Goal: Navigation & Orientation: Find specific page/section

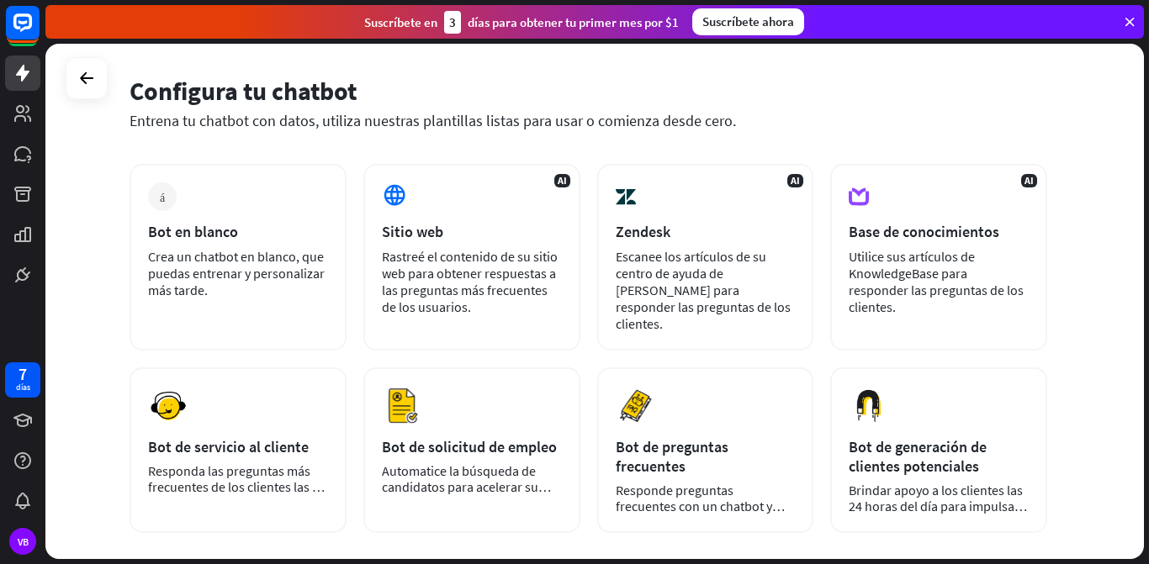
scroll to position [63, 0]
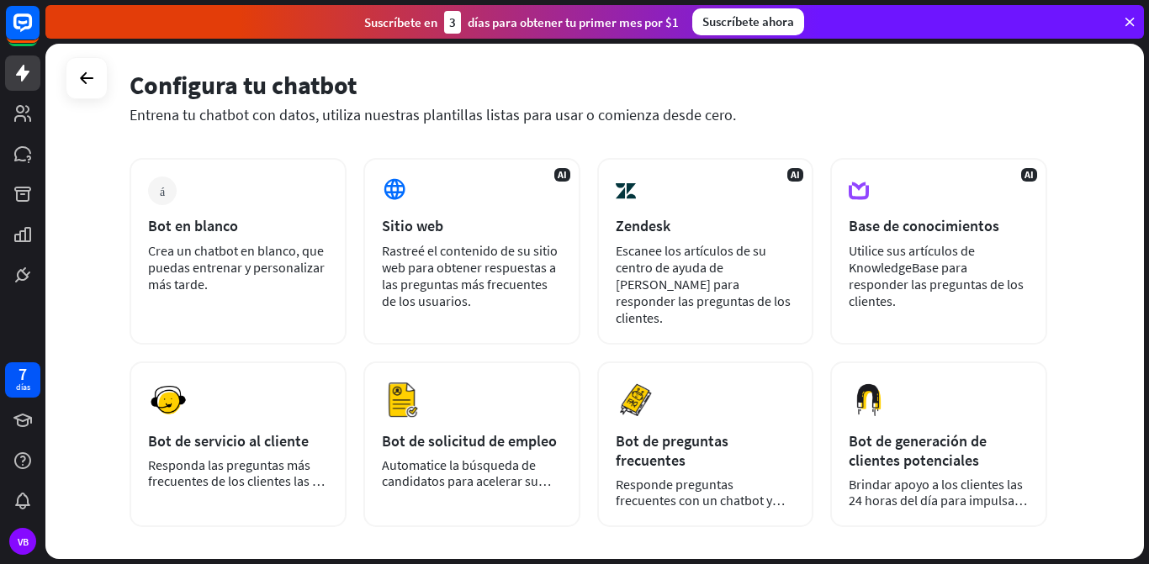
click at [18, 129] on link at bounding box center [22, 113] width 35 height 35
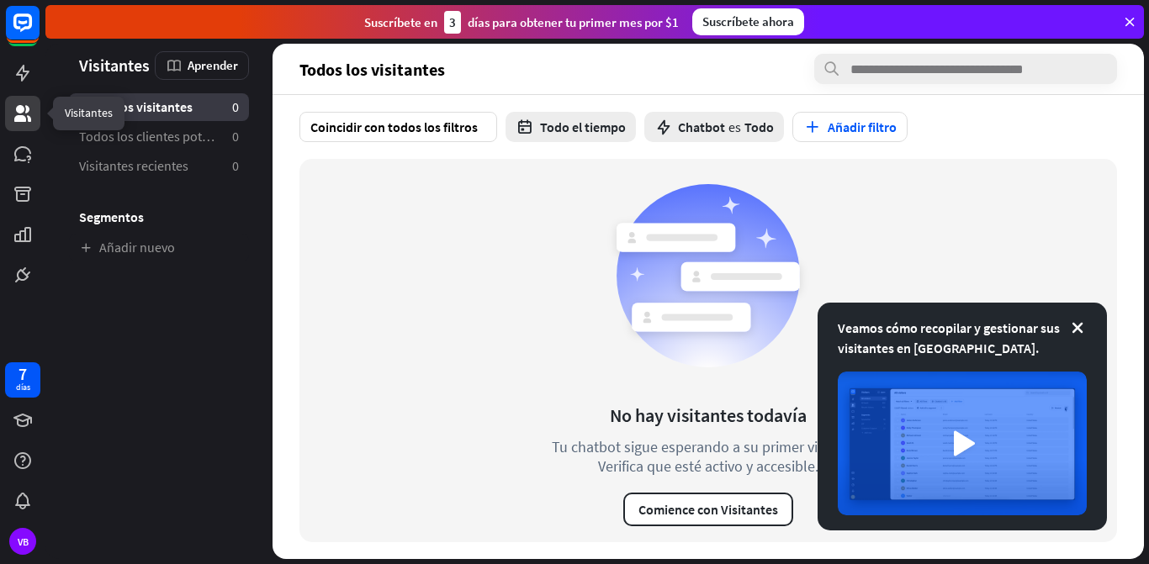
click at [0, 0] on icon at bounding box center [0, 0] width 0 height 0
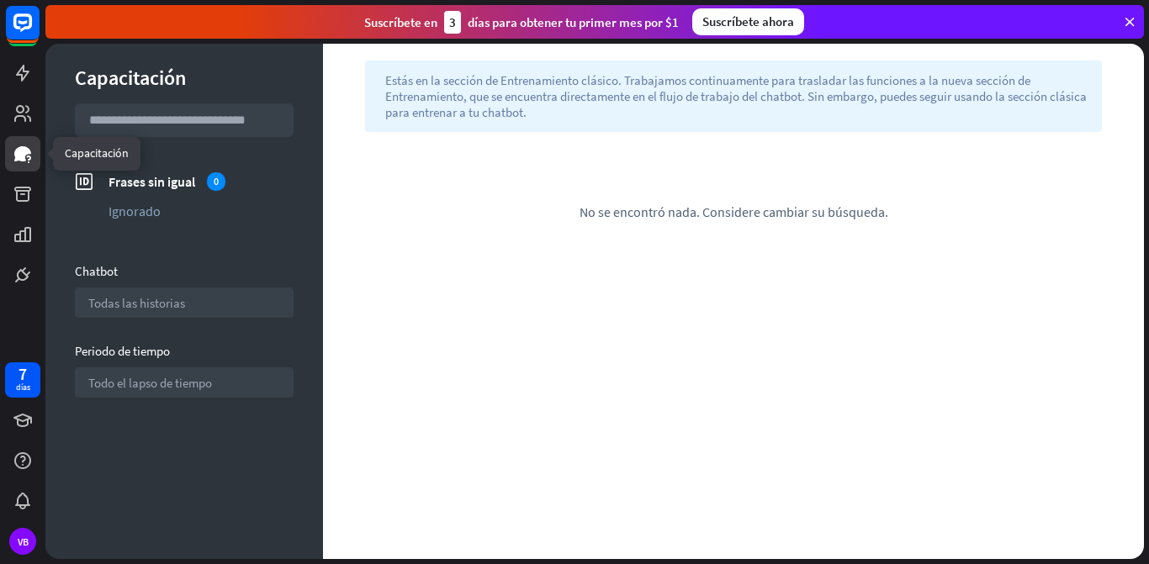
click at [0, 0] on icon at bounding box center [0, 0] width 0 height 0
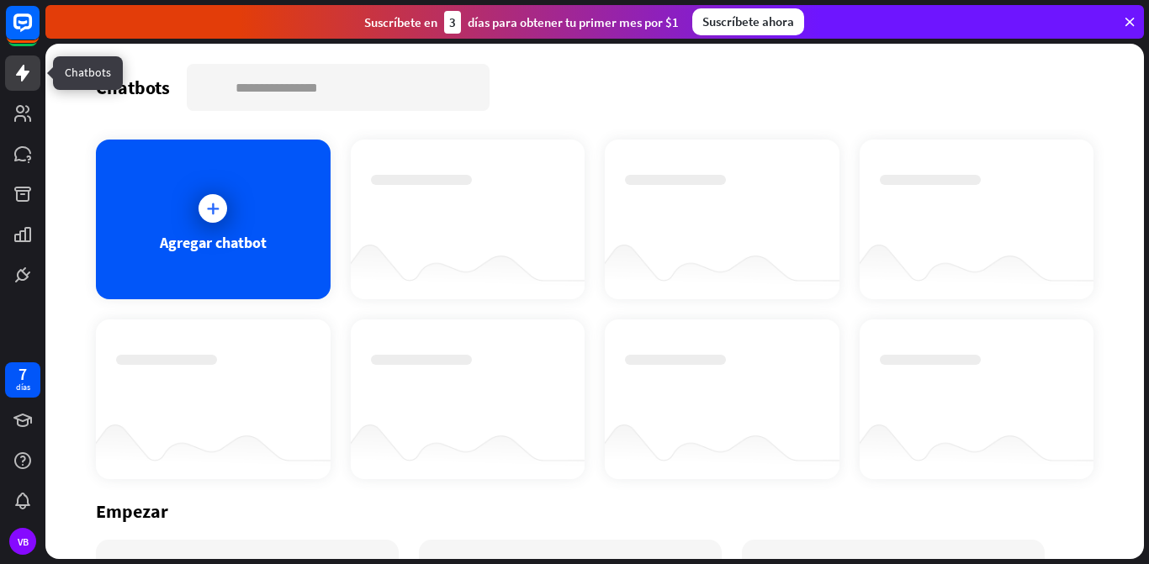
click at [22, 285] on link at bounding box center [22, 274] width 35 height 35
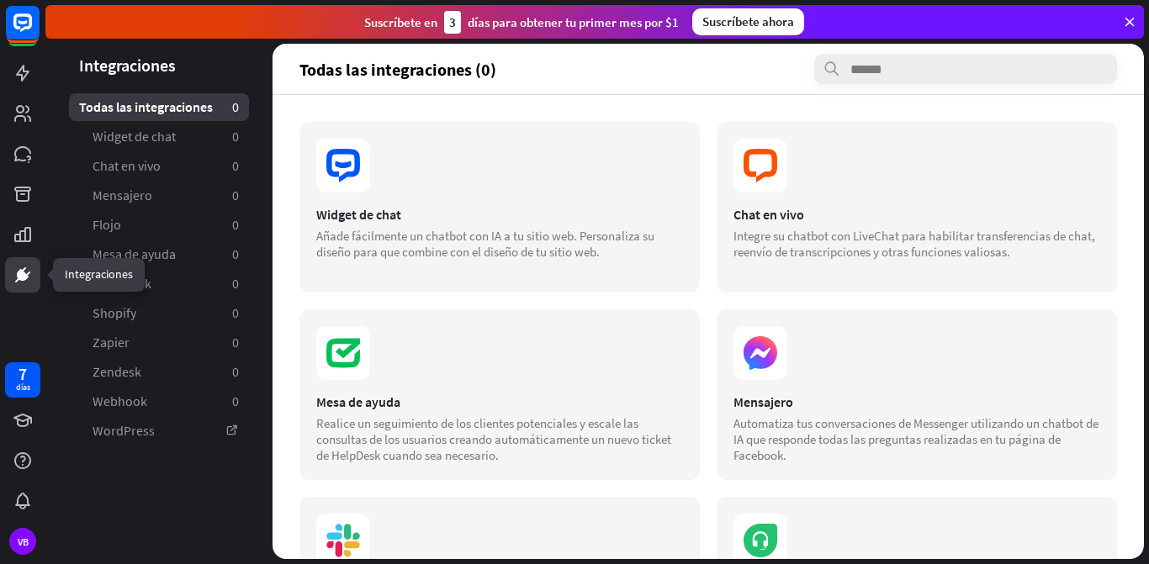
click at [22, 246] on link at bounding box center [22, 234] width 35 height 35
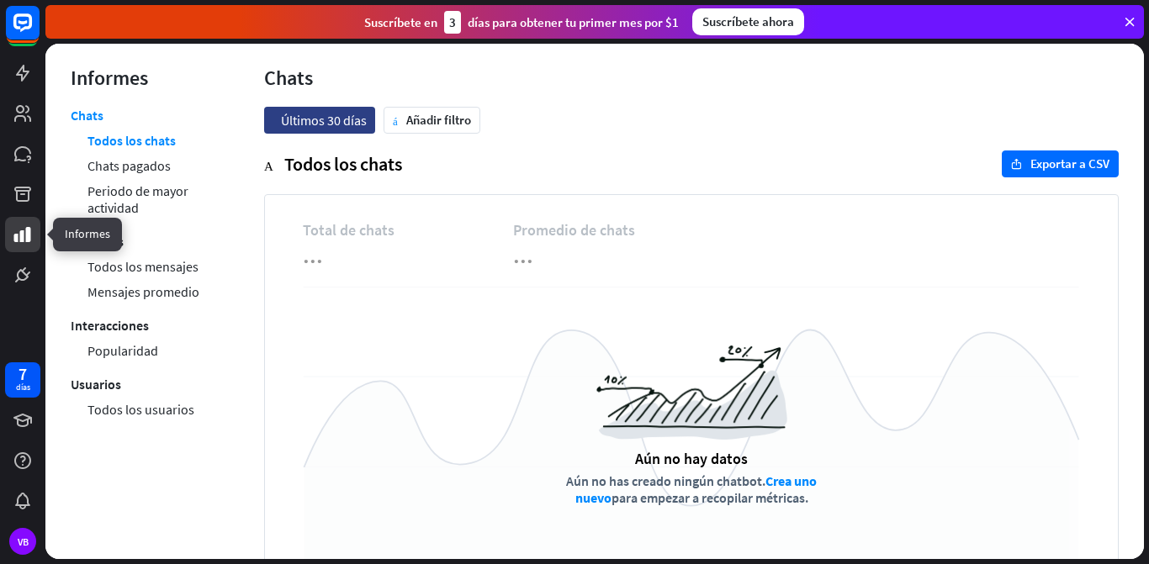
click at [99, 165] on font "Chats pagados" at bounding box center [128, 165] width 83 height 17
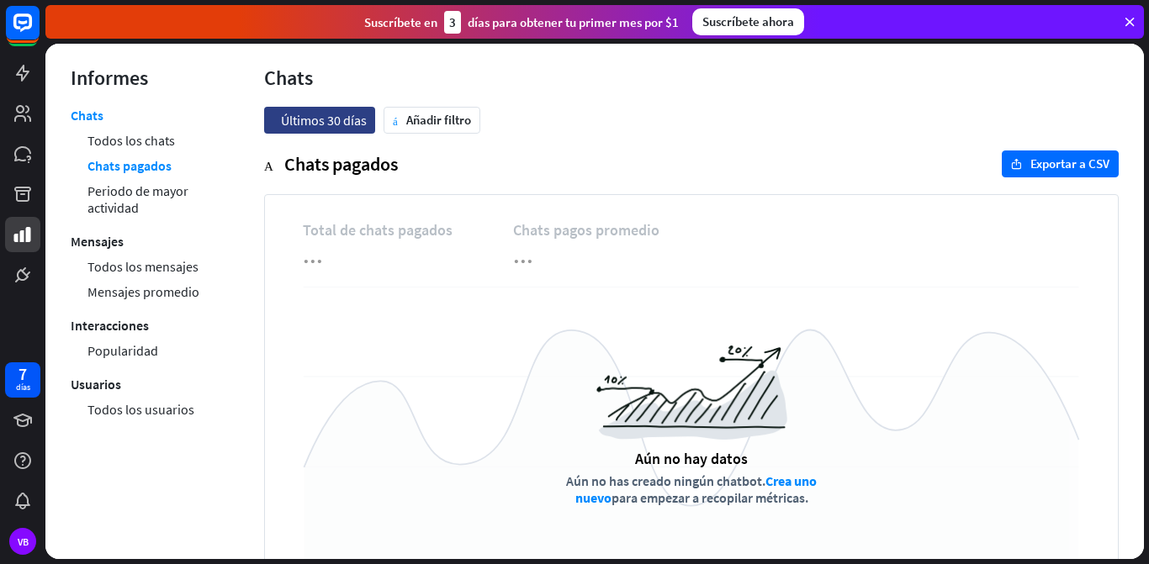
click at [1134, 27] on icon at bounding box center [1129, 21] width 15 height 15
